Goal: Book appointment/travel/reservation

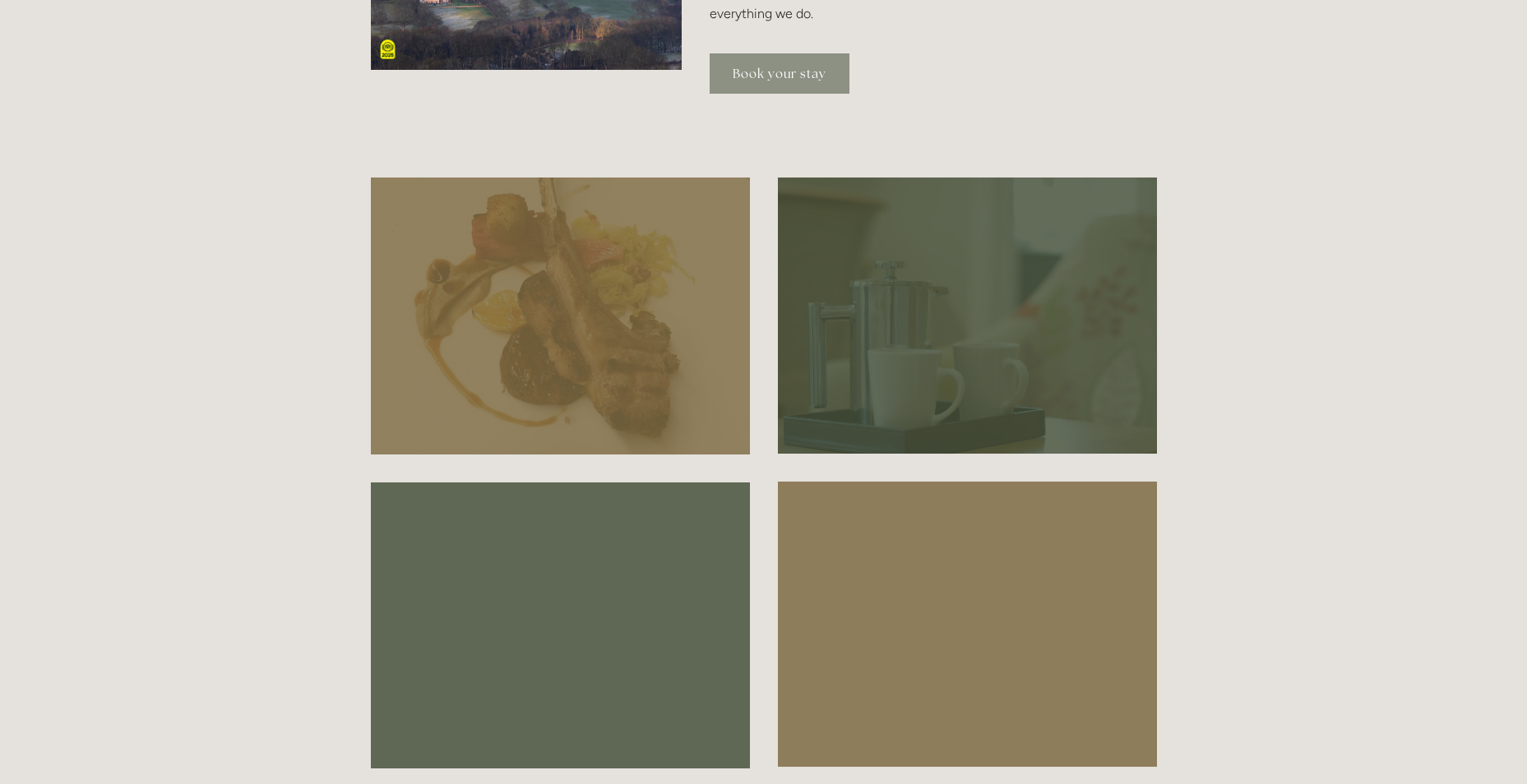
scroll to position [576, 0]
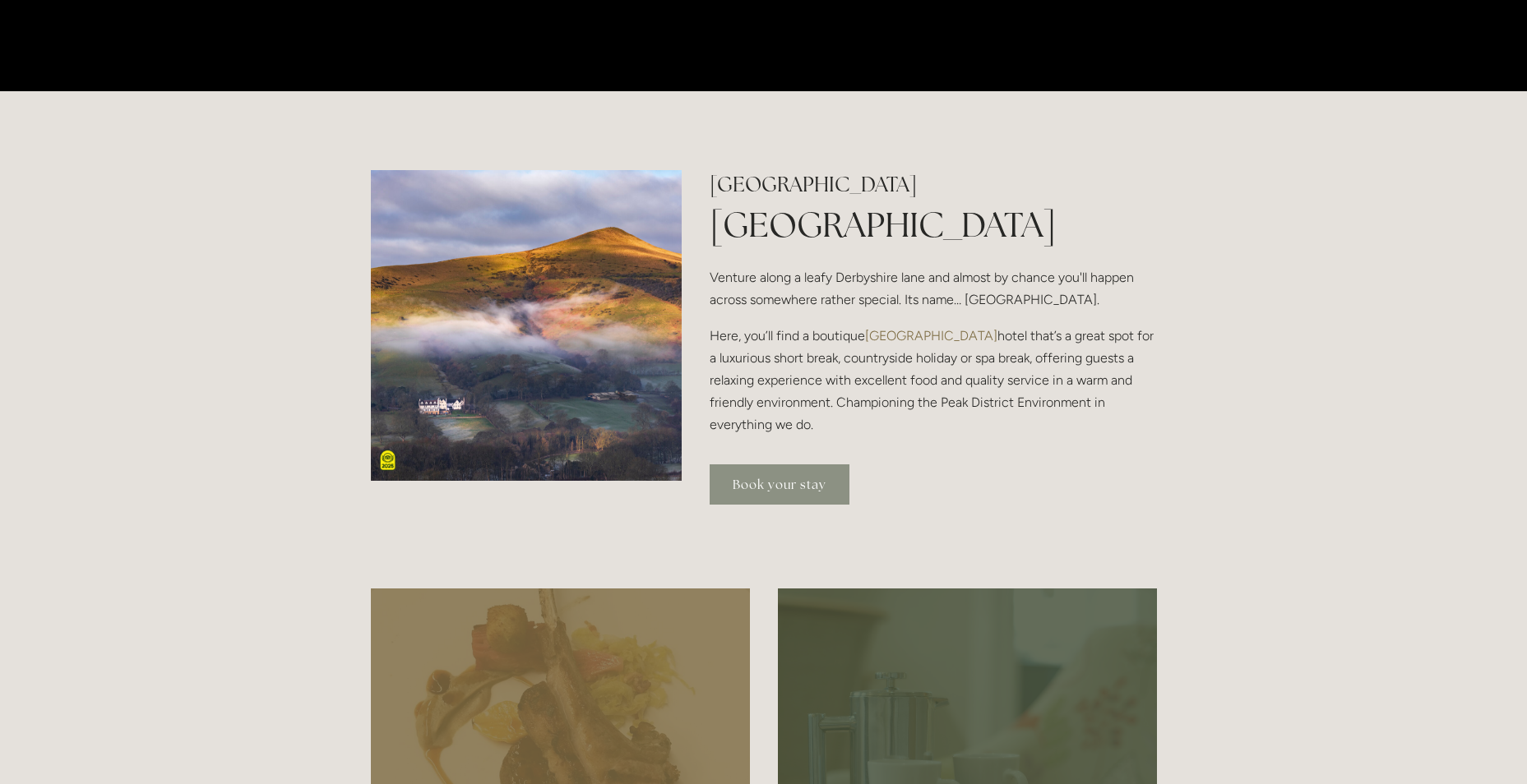
click at [738, 484] on link "Book your stay" at bounding box center [779, 484] width 140 height 40
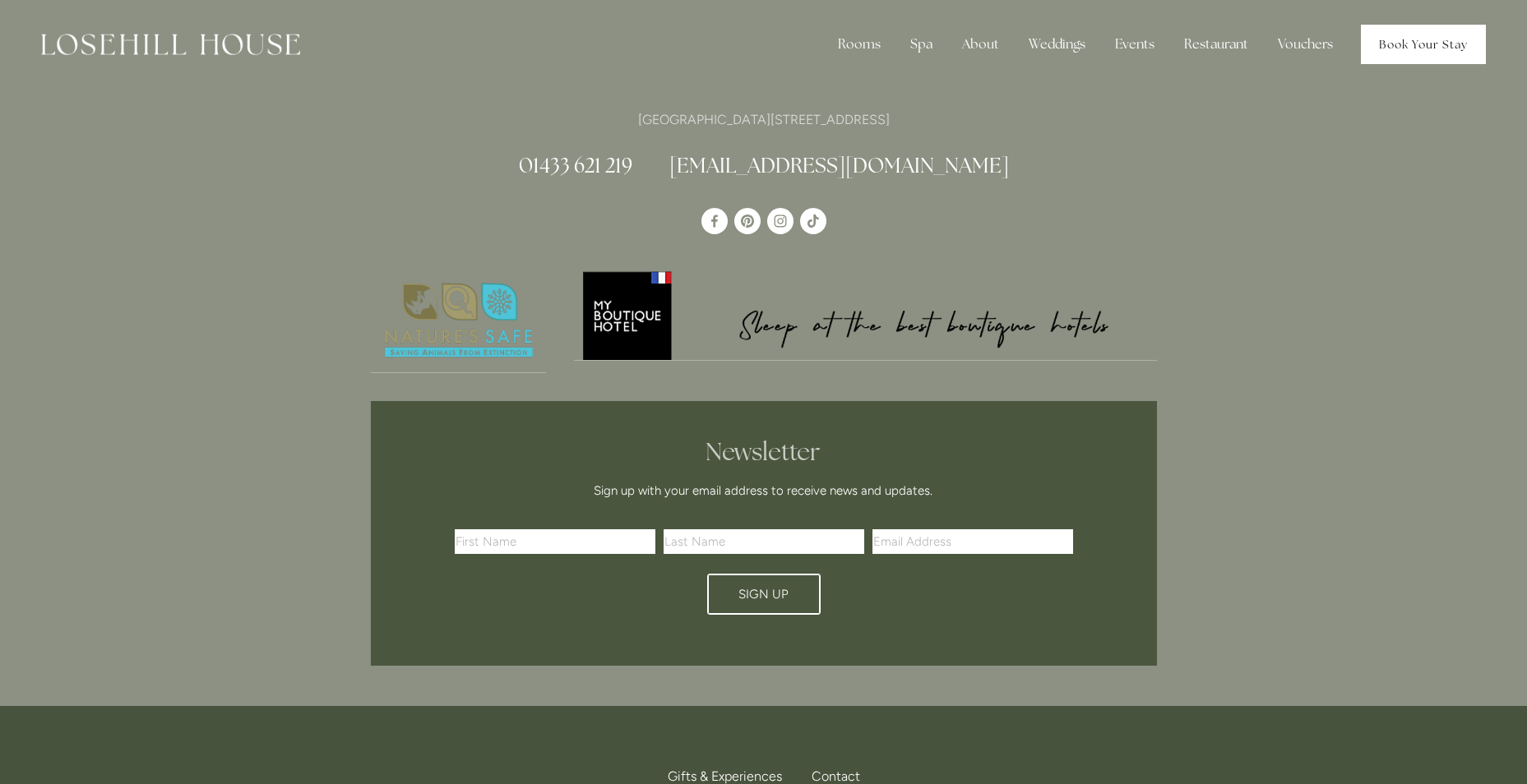
click at [1427, 29] on link "Book Your Stay" at bounding box center [1424, 45] width 125 height 39
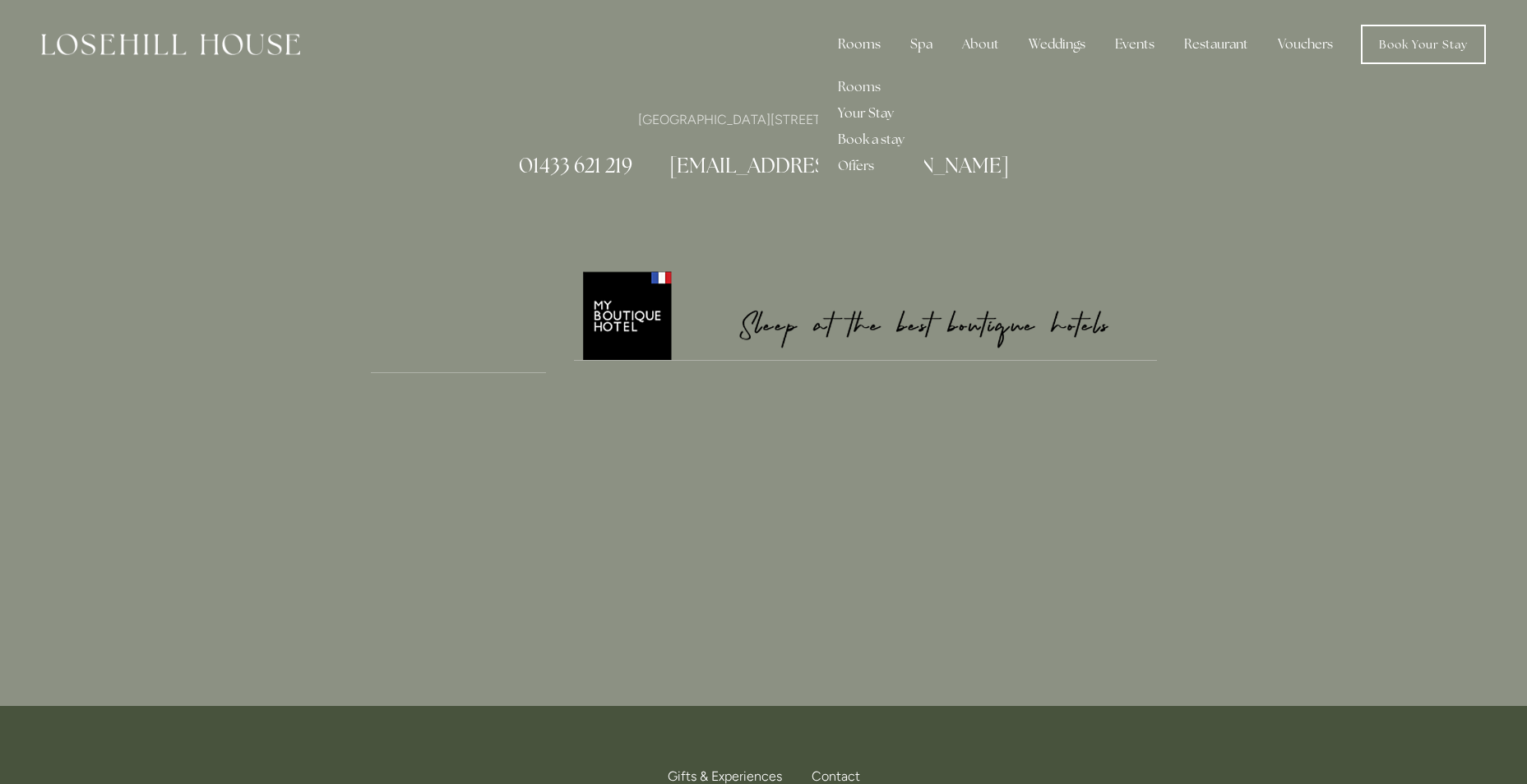
click at [871, 39] on div "Rooms" at bounding box center [858, 44] width 69 height 33
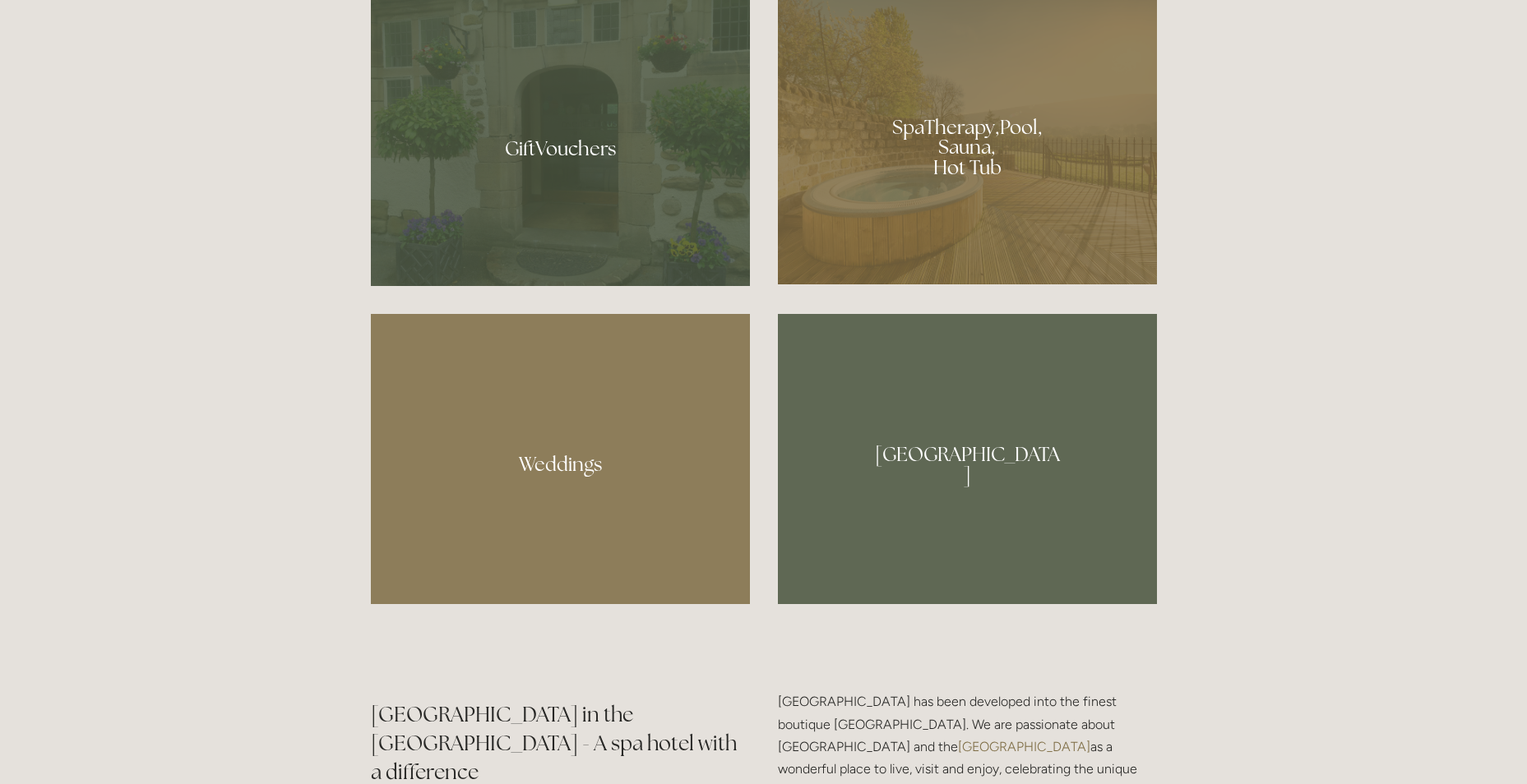
scroll to position [1479, 0]
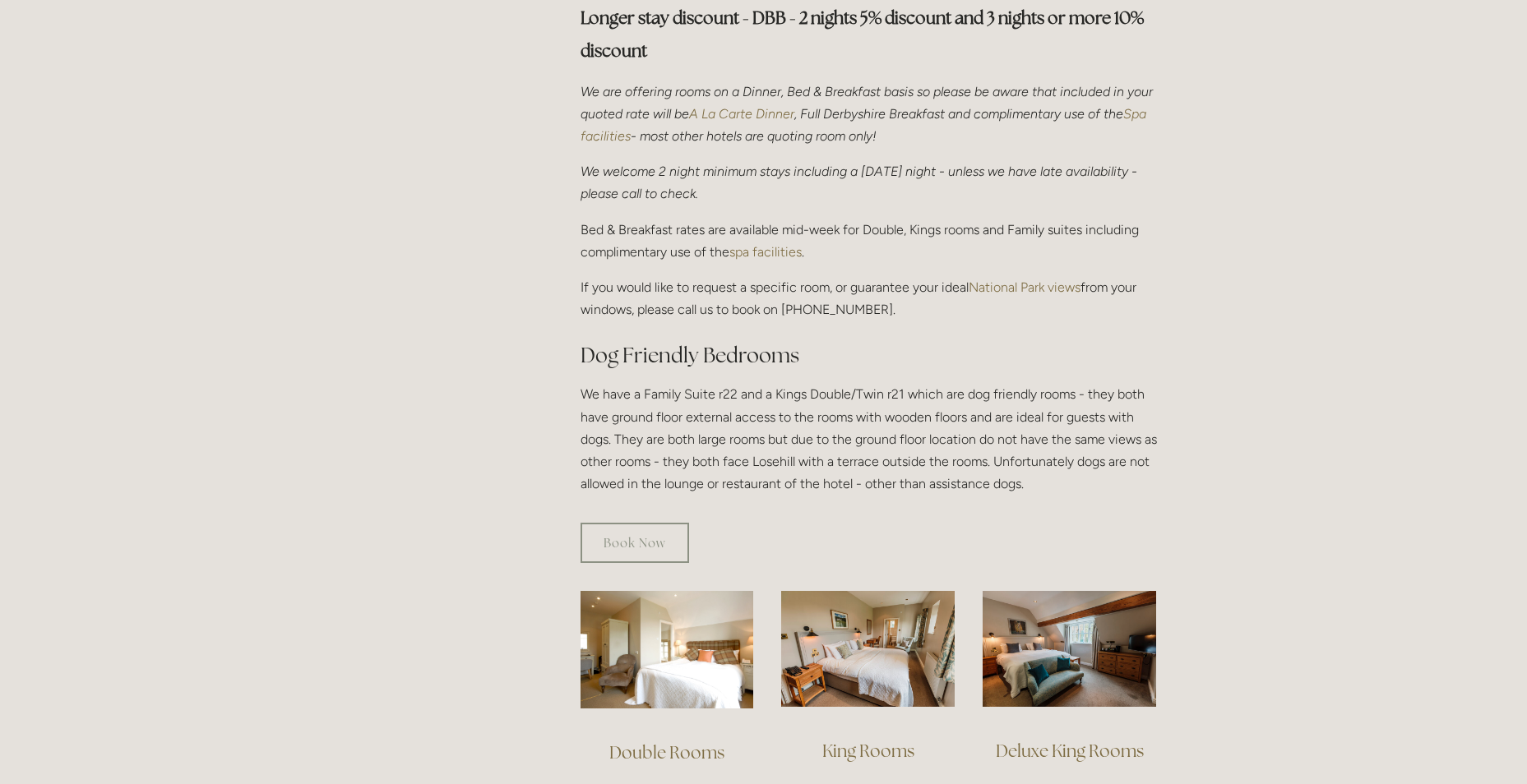
scroll to position [821, 0]
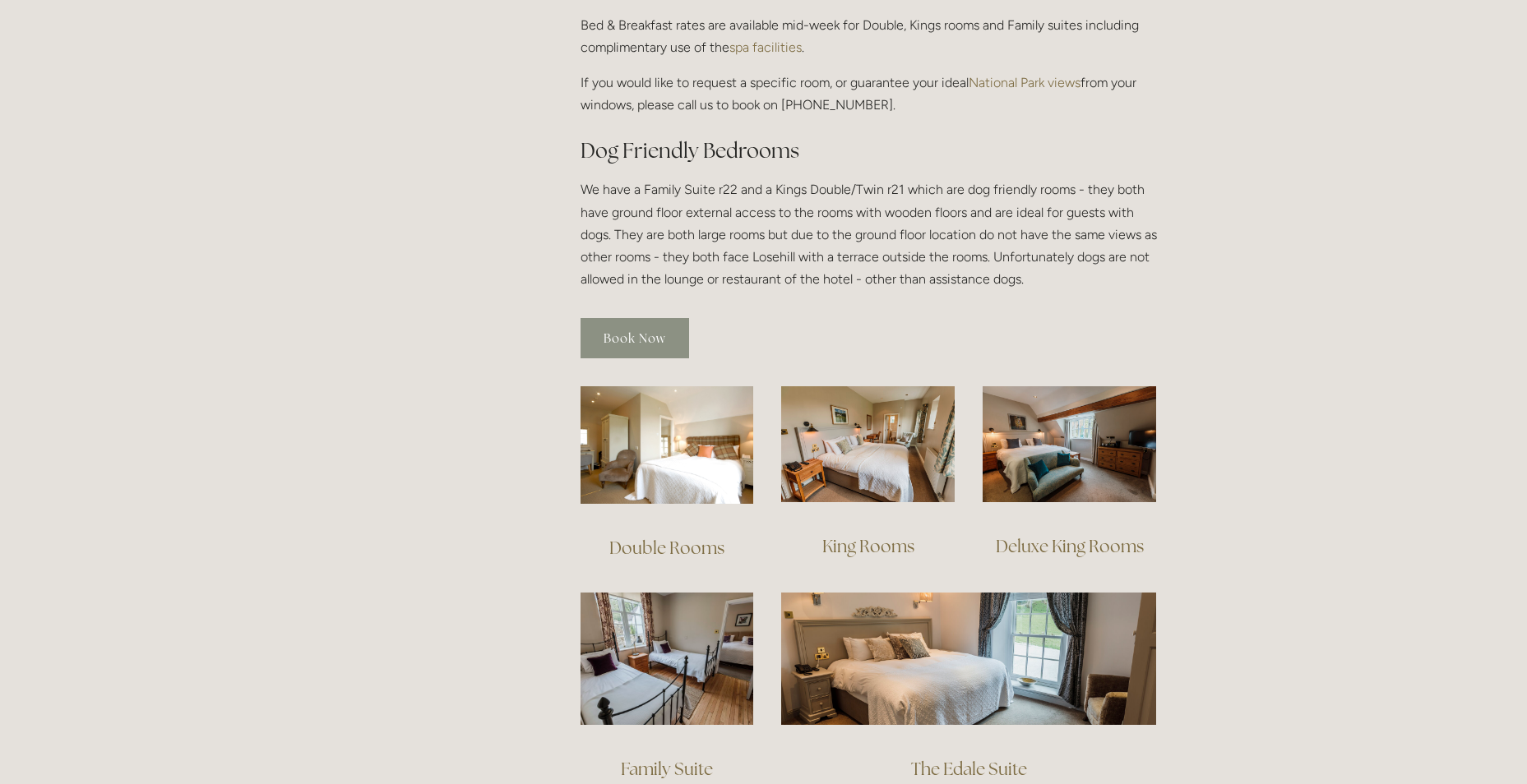
click at [662, 318] on link "Book Now" at bounding box center [635, 338] width 109 height 40
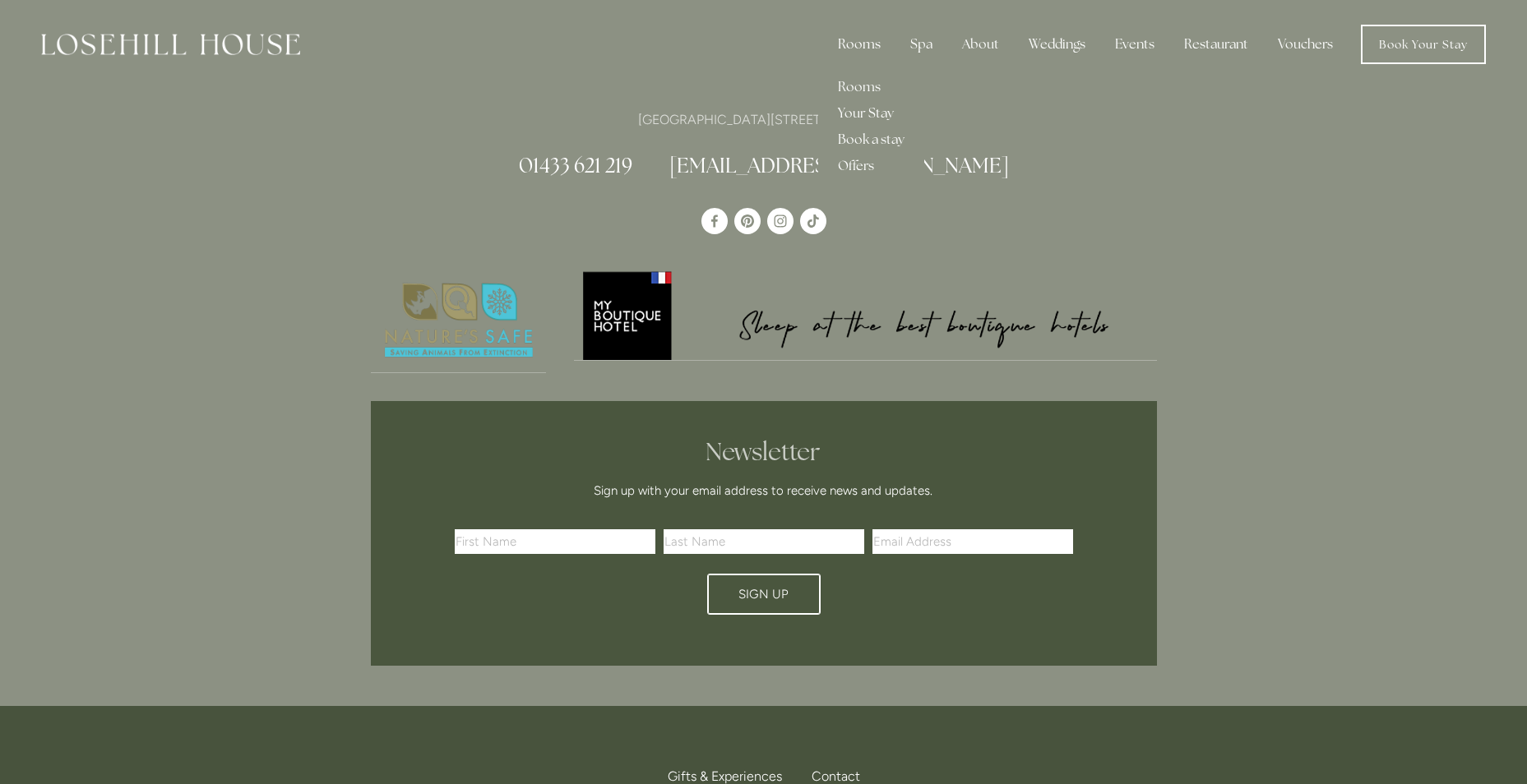
click at [869, 39] on div "Rooms" at bounding box center [858, 44] width 69 height 33
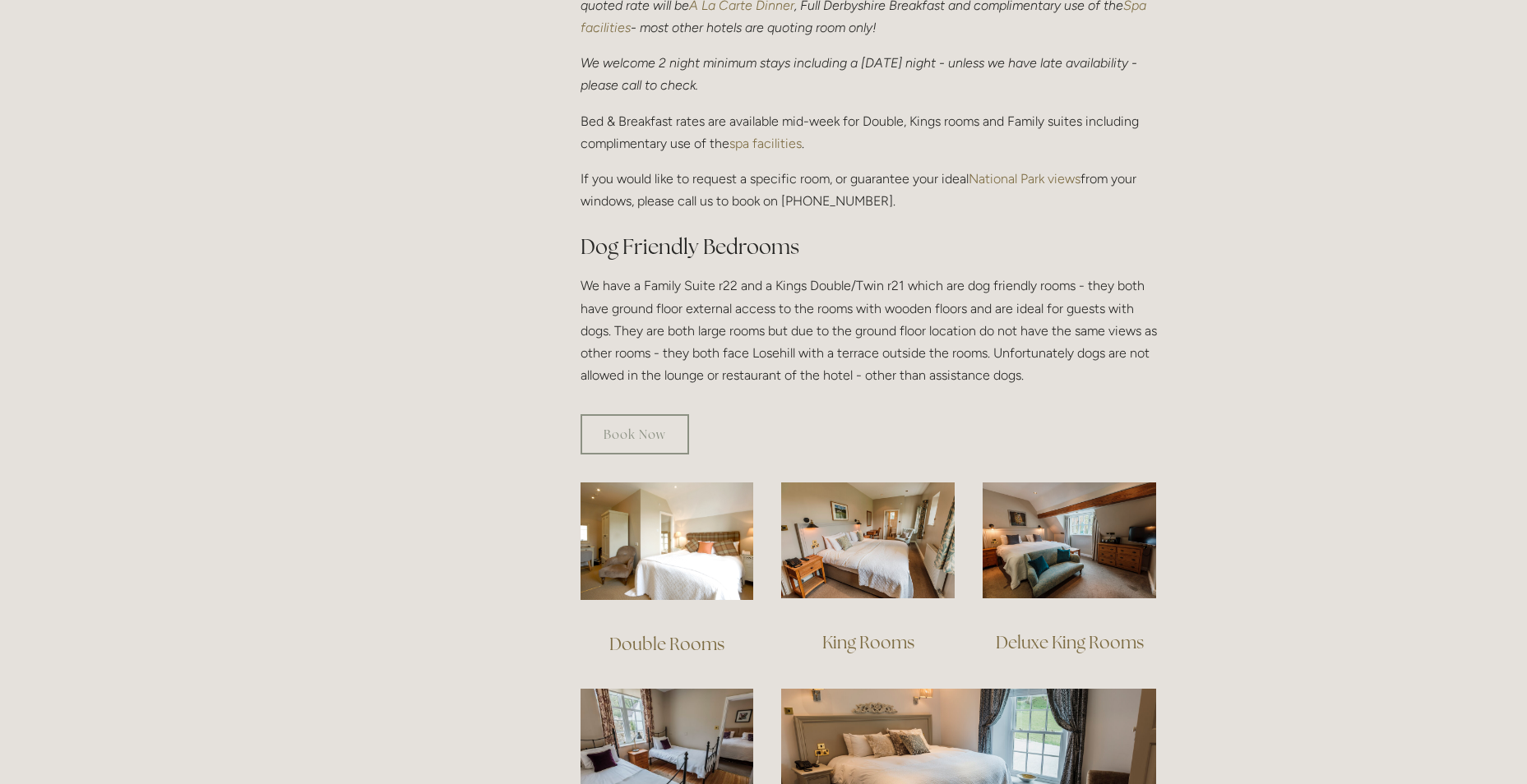
scroll to position [739, 0]
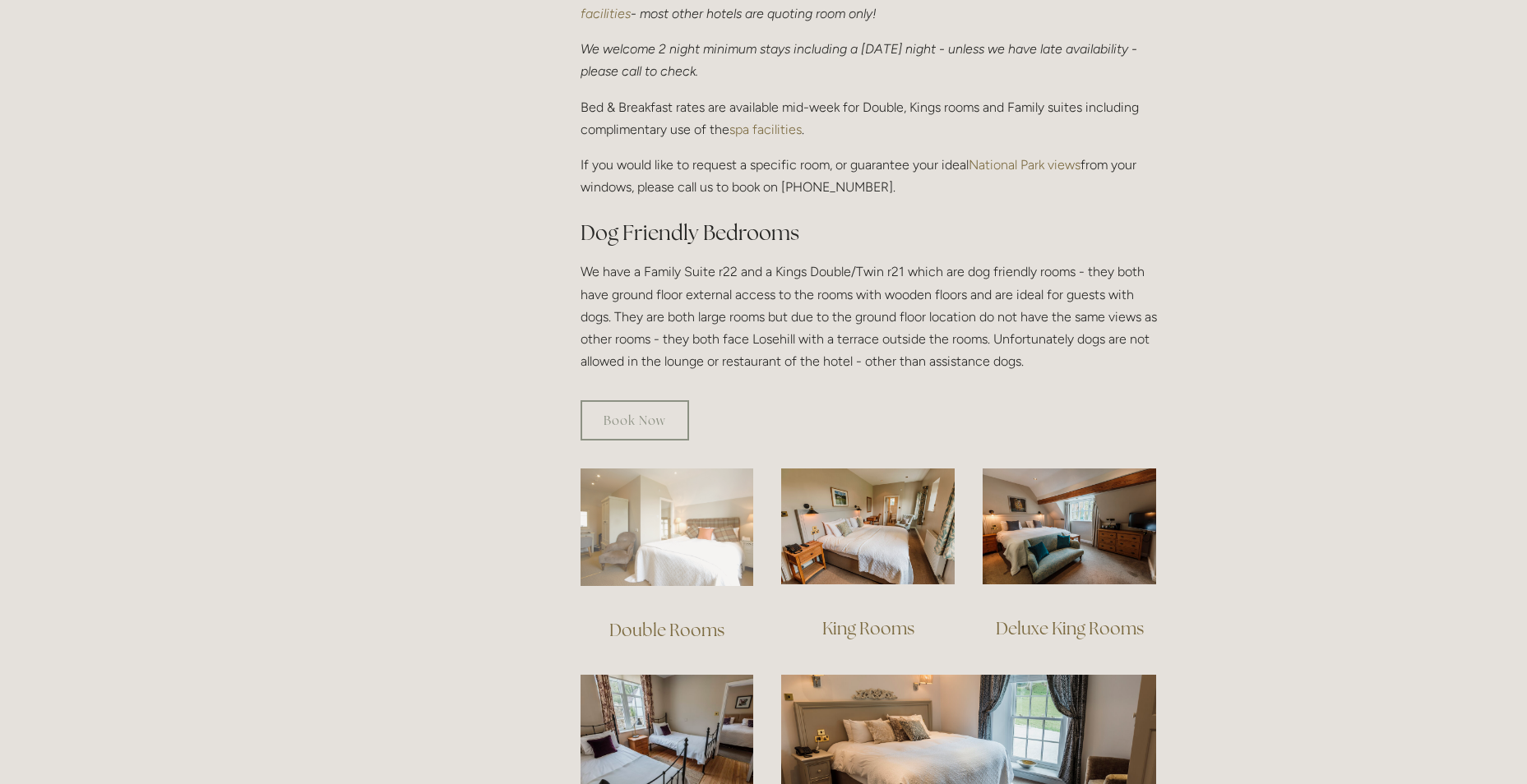
click at [727, 557] on img at bounding box center [667, 527] width 174 height 118
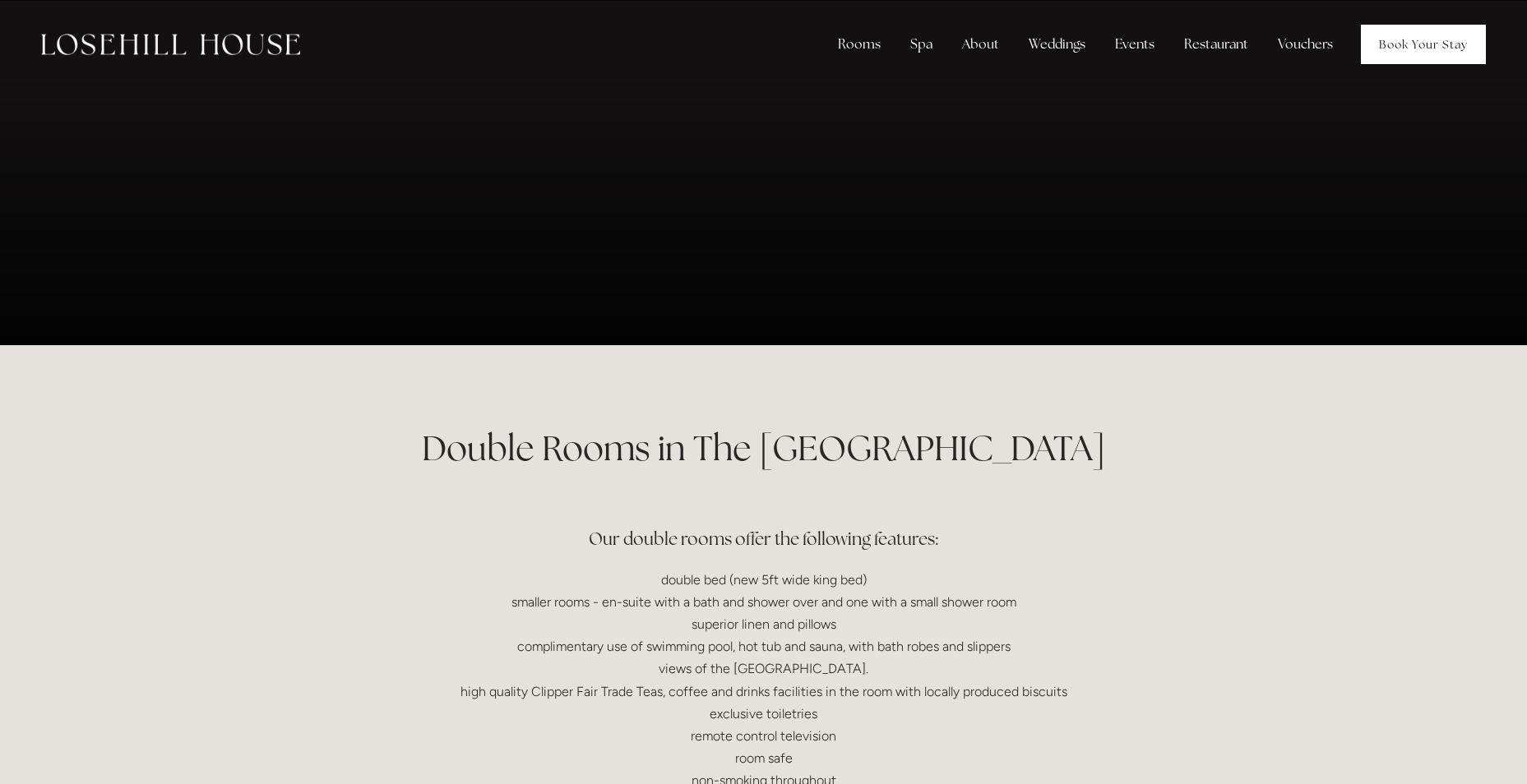
click at [1390, 43] on link "Book Your Stay" at bounding box center [1424, 45] width 125 height 39
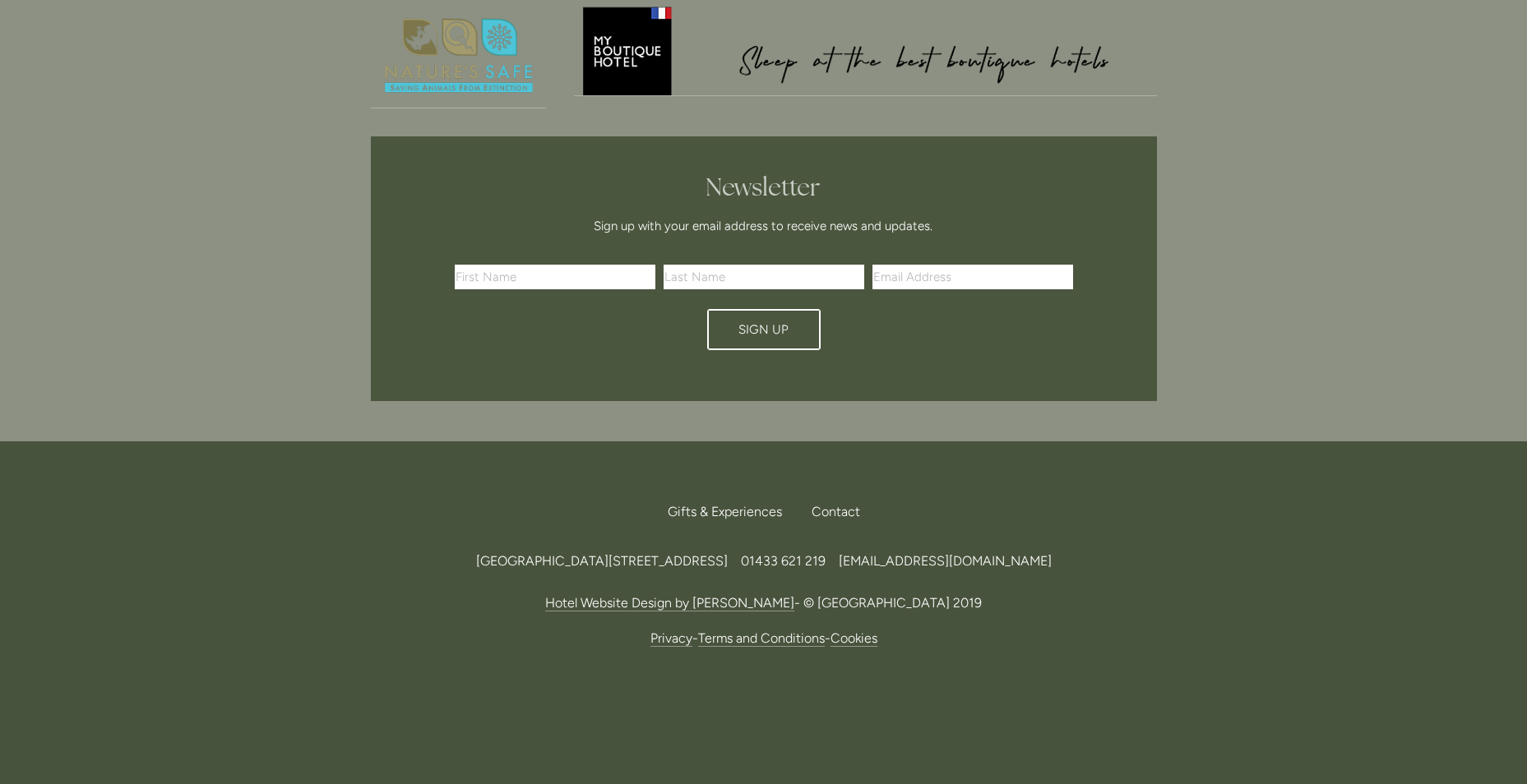
scroll to position [19, 0]
